Goal: Transaction & Acquisition: Download file/media

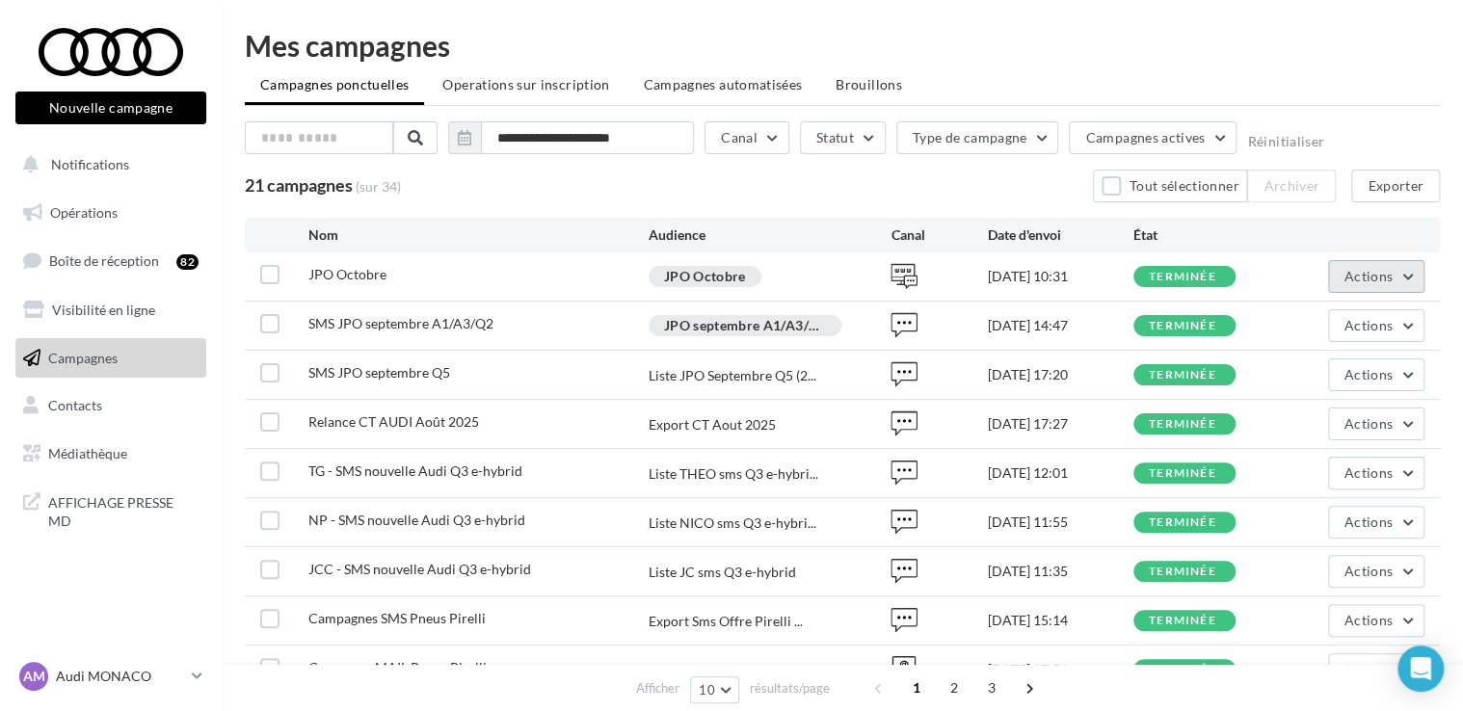
click at [1345, 272] on span "Actions" at bounding box center [1368, 276] width 48 height 16
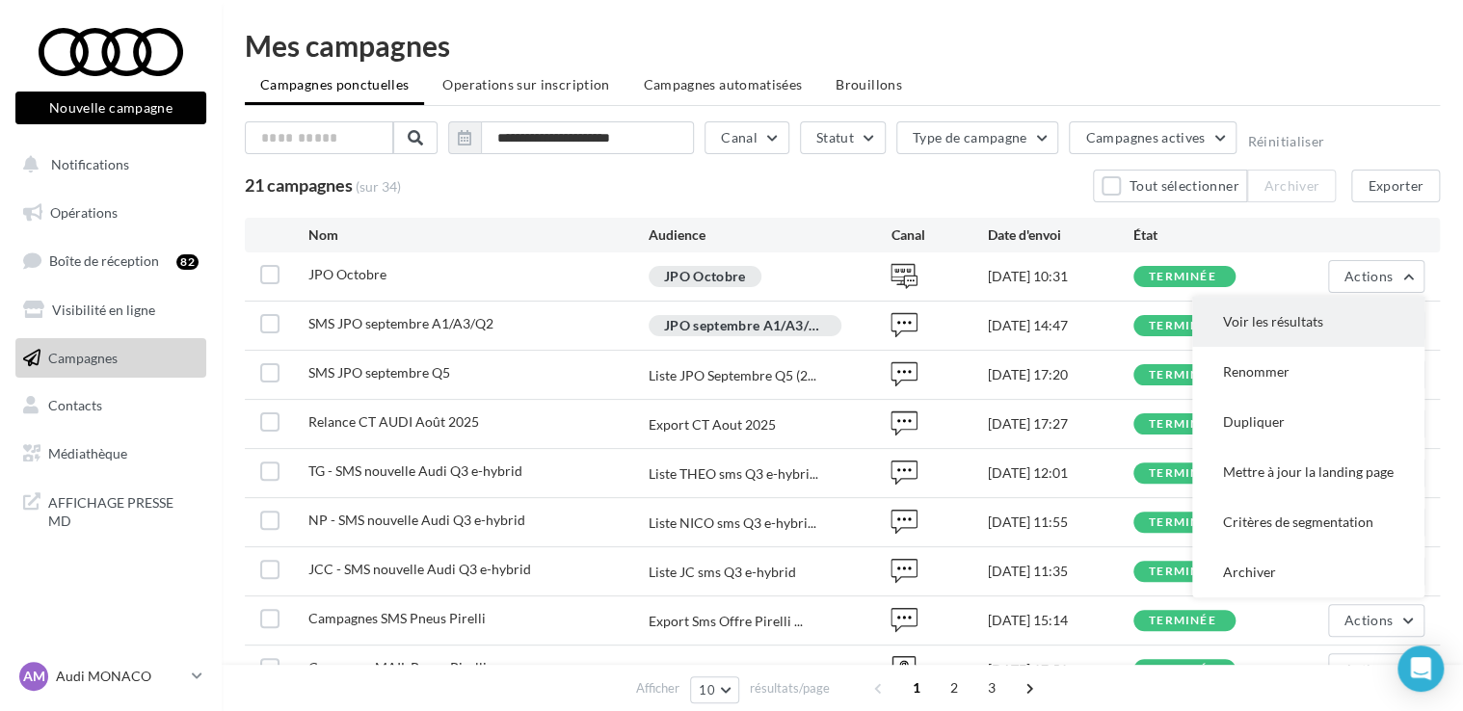
click at [1287, 320] on button "Voir les résultats" at bounding box center [1308, 322] width 232 height 50
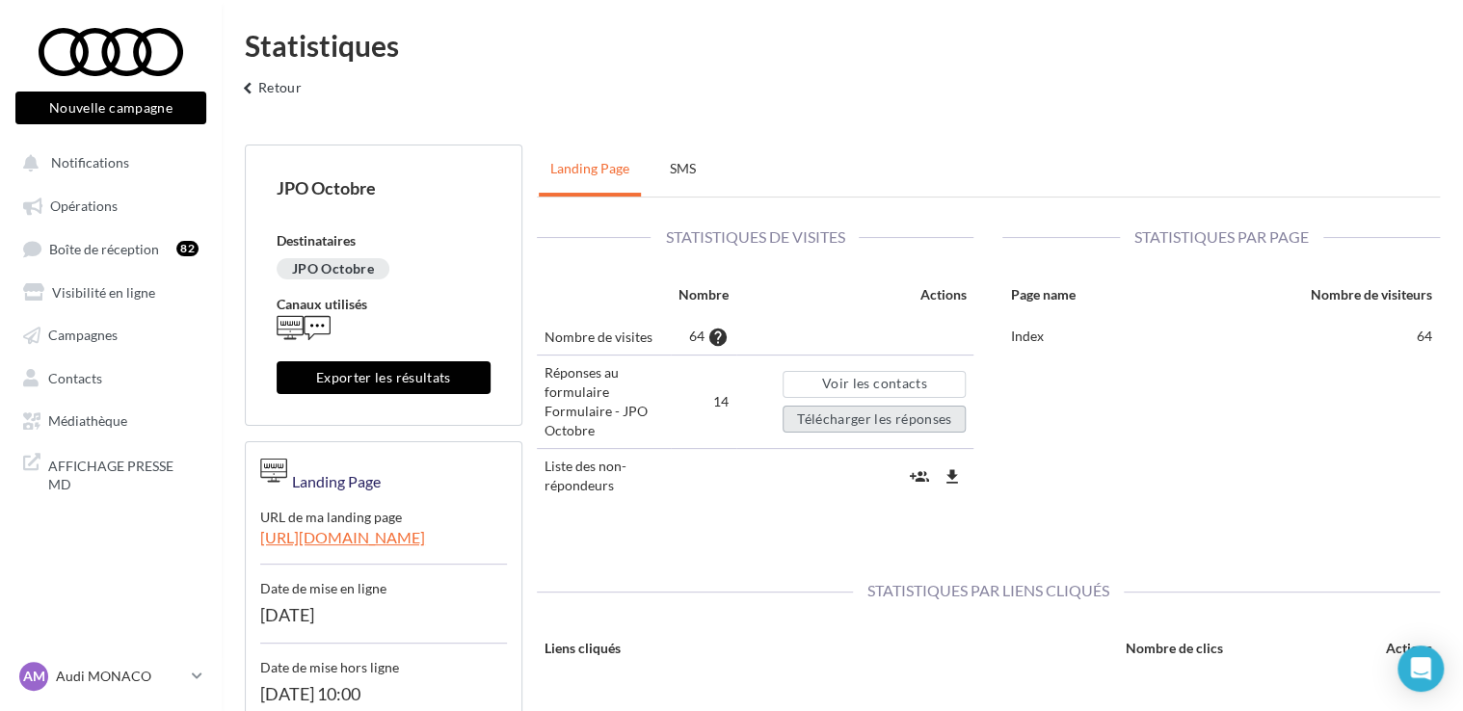
click at [824, 418] on button "Télécharger les réponses" at bounding box center [873, 419] width 183 height 27
